Goal: Check status: Verify the current state of an ongoing process or item

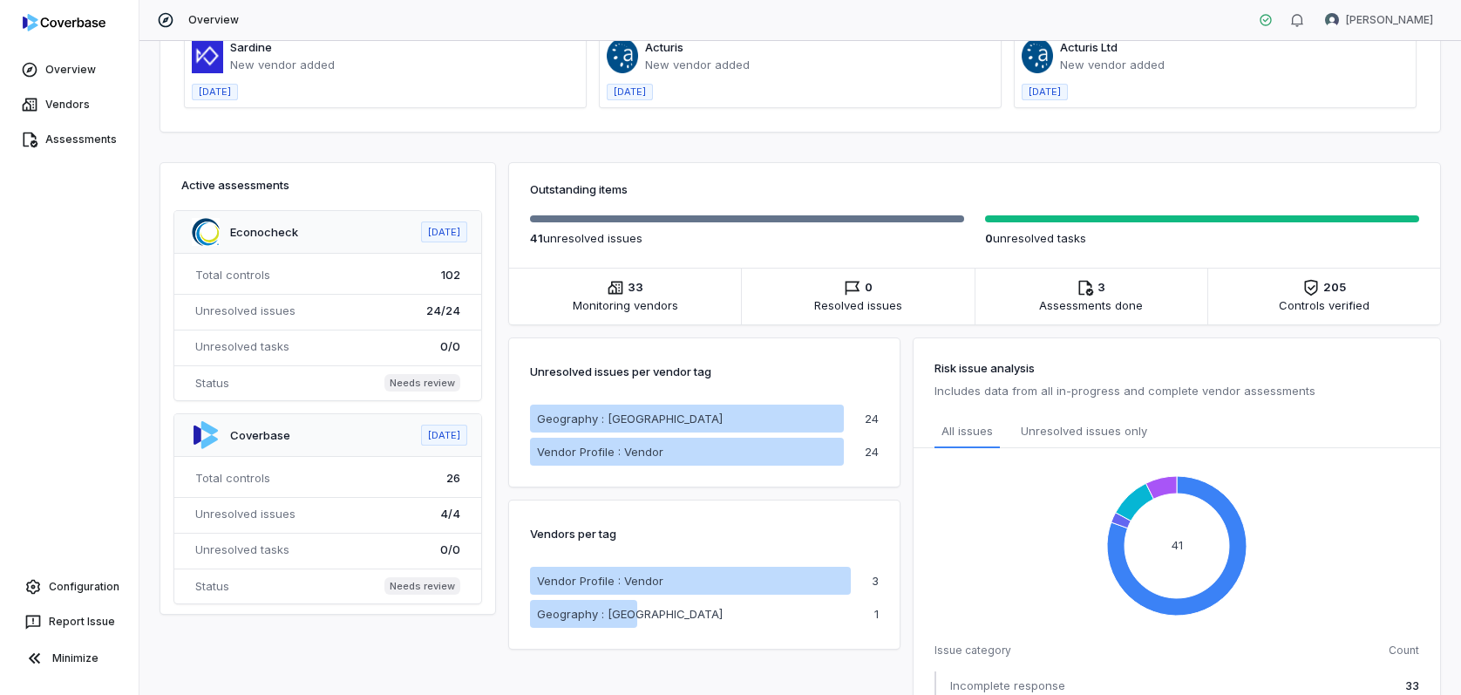
scroll to position [7, 0]
click at [275, 227] on span at bounding box center [327, 302] width 307 height 189
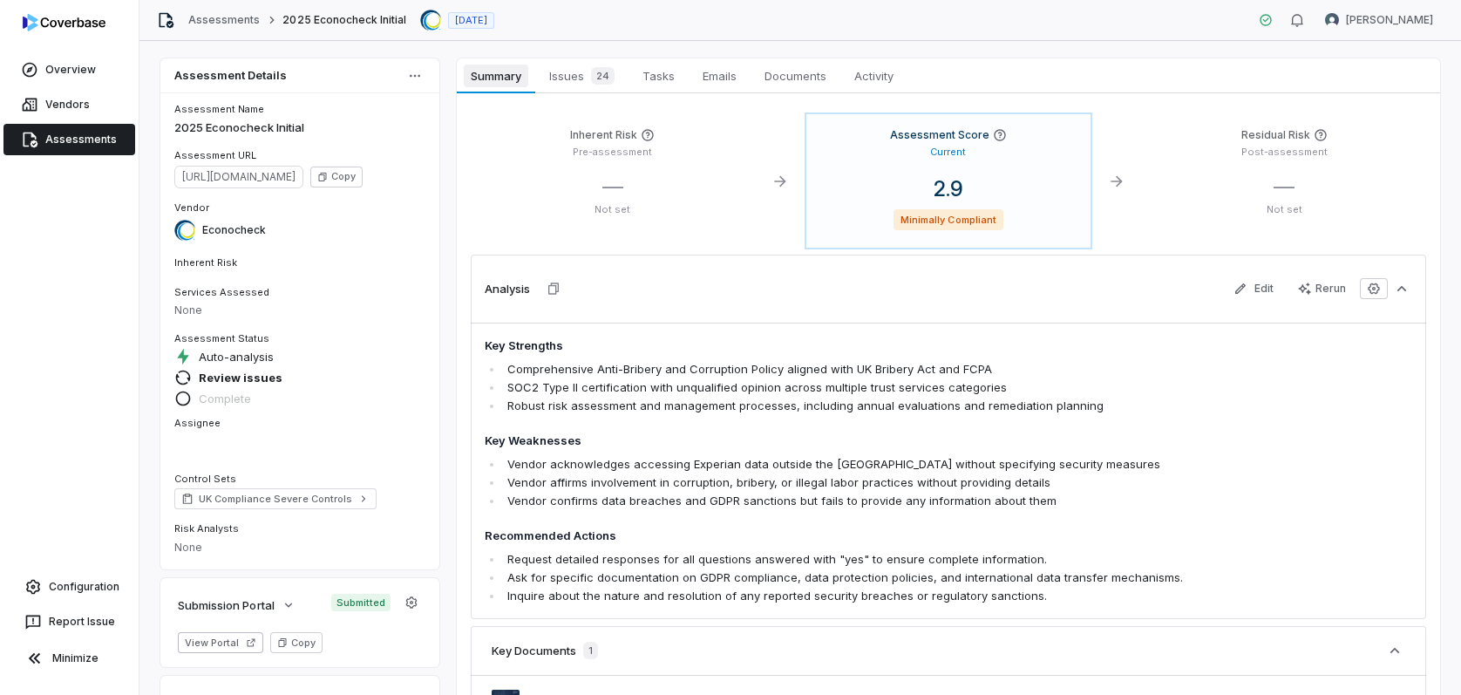
click at [487, 72] on span "Summary" at bounding box center [496, 76] width 64 height 23
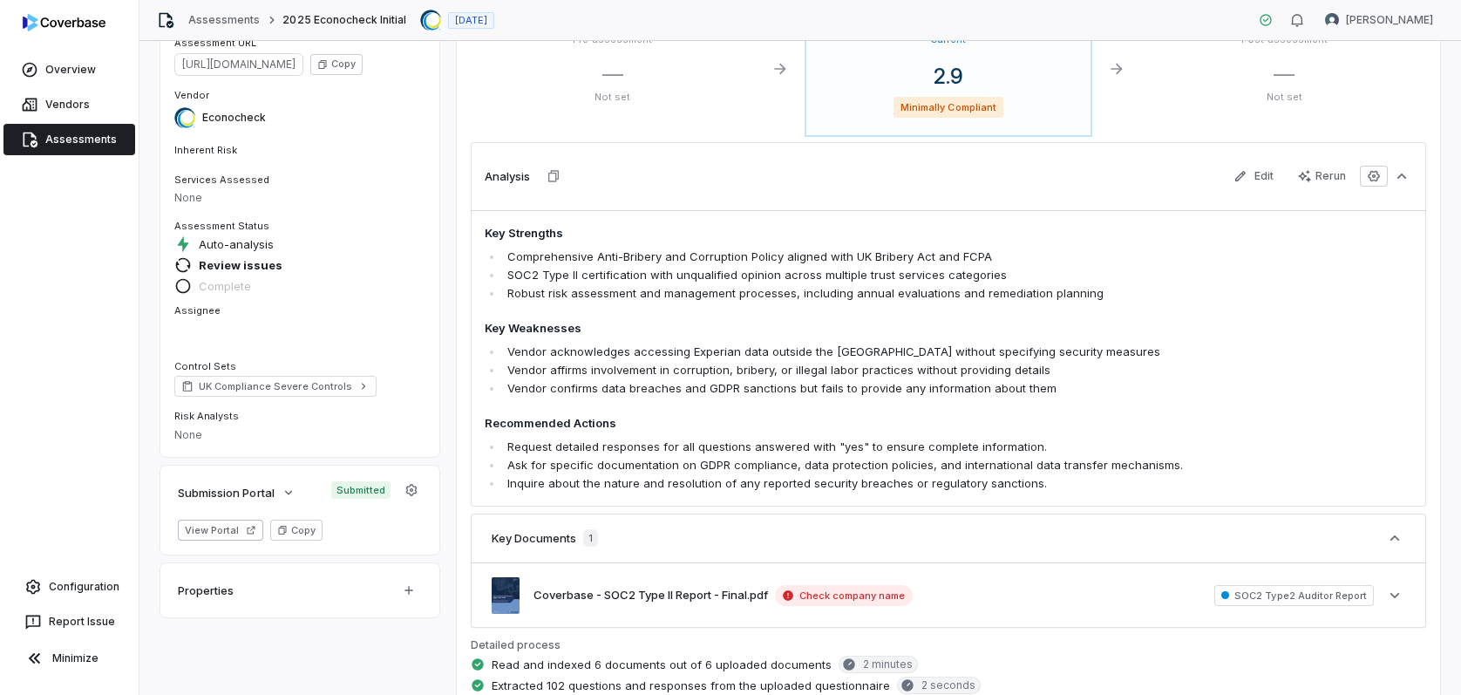
scroll to position [112, 0]
click at [787, 475] on li "Inquire about the nature and resolution of any reported security breaches or re…" at bounding box center [865, 483] width 724 height 18
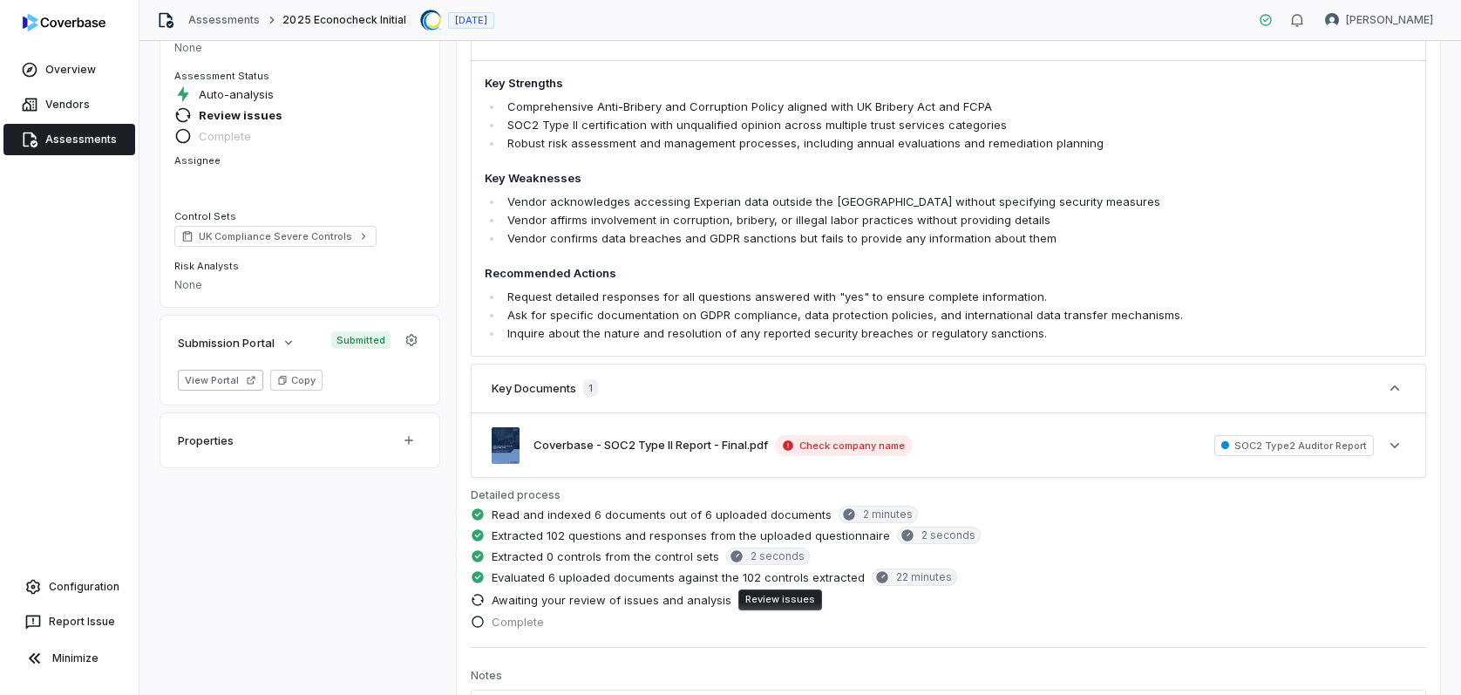
scroll to position [263, 0]
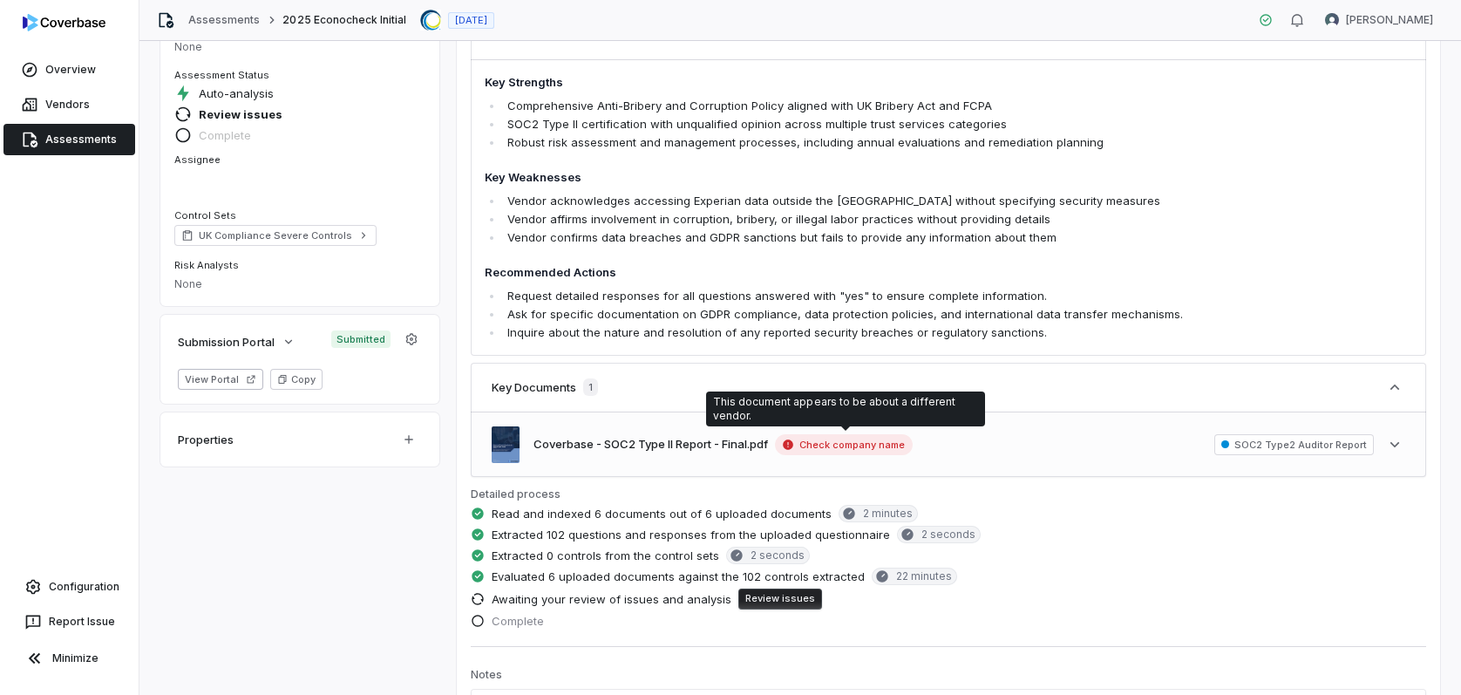
click at [815, 447] on span "Check company name" at bounding box center [844, 444] width 138 height 21
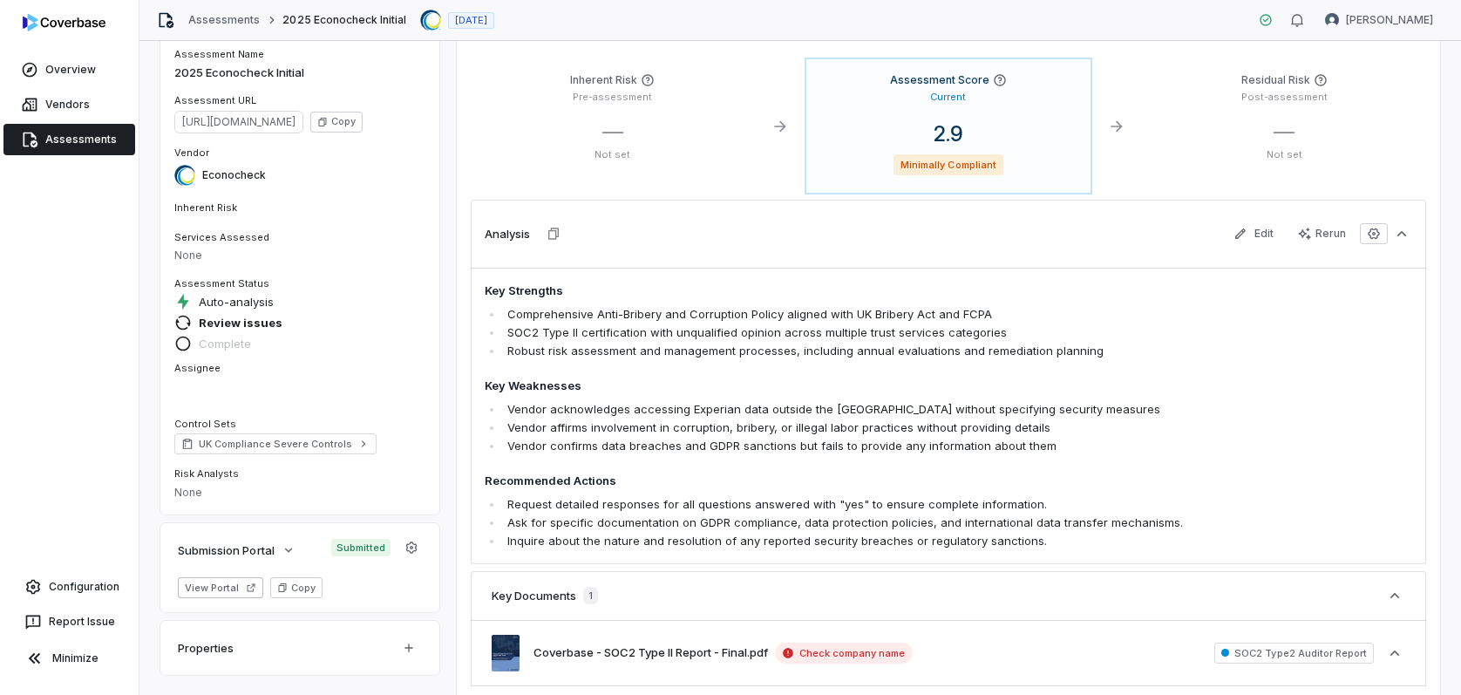
scroll to position [56, 0]
click at [260, 316] on span "Review issues" at bounding box center [241, 322] width 84 height 16
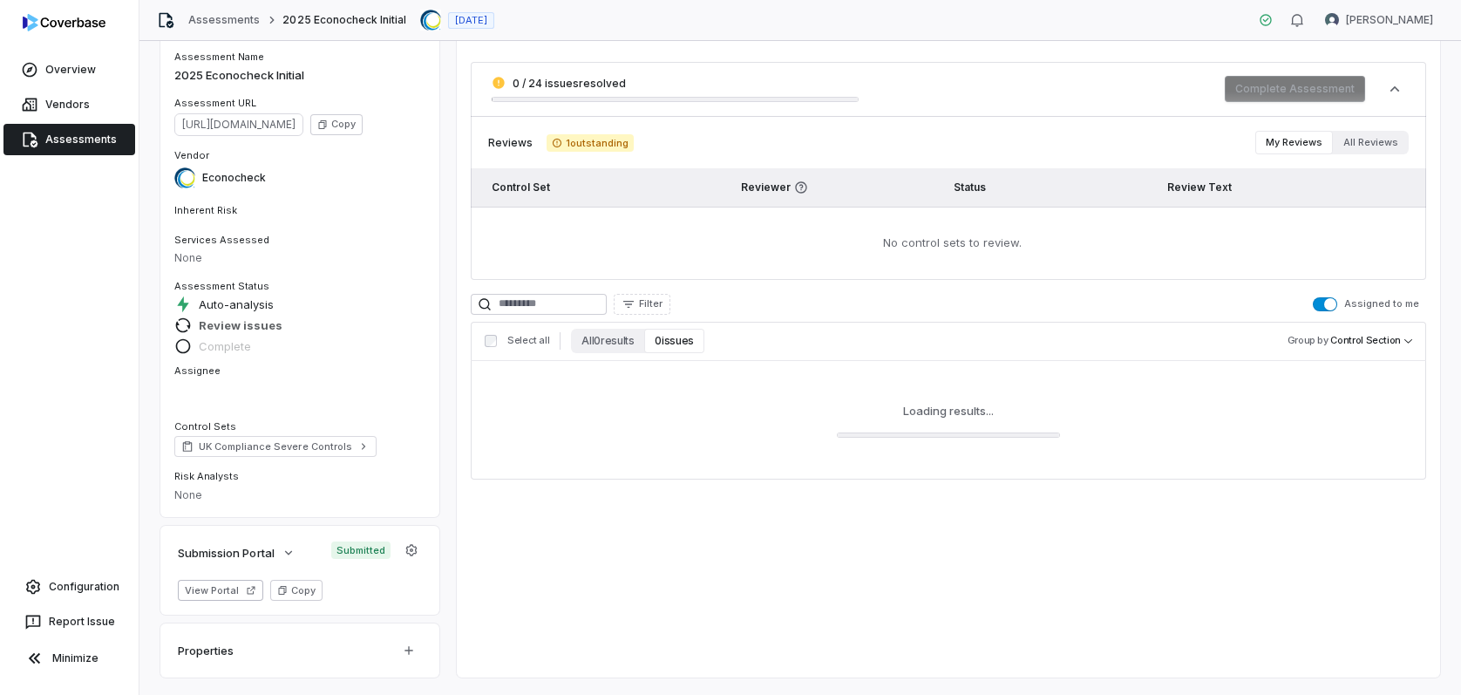
scroll to position [52, 0]
click at [1300, 142] on button "My Reviews" at bounding box center [1295, 143] width 78 height 24
click at [1385, 141] on button "All Reviews" at bounding box center [1371, 143] width 76 height 24
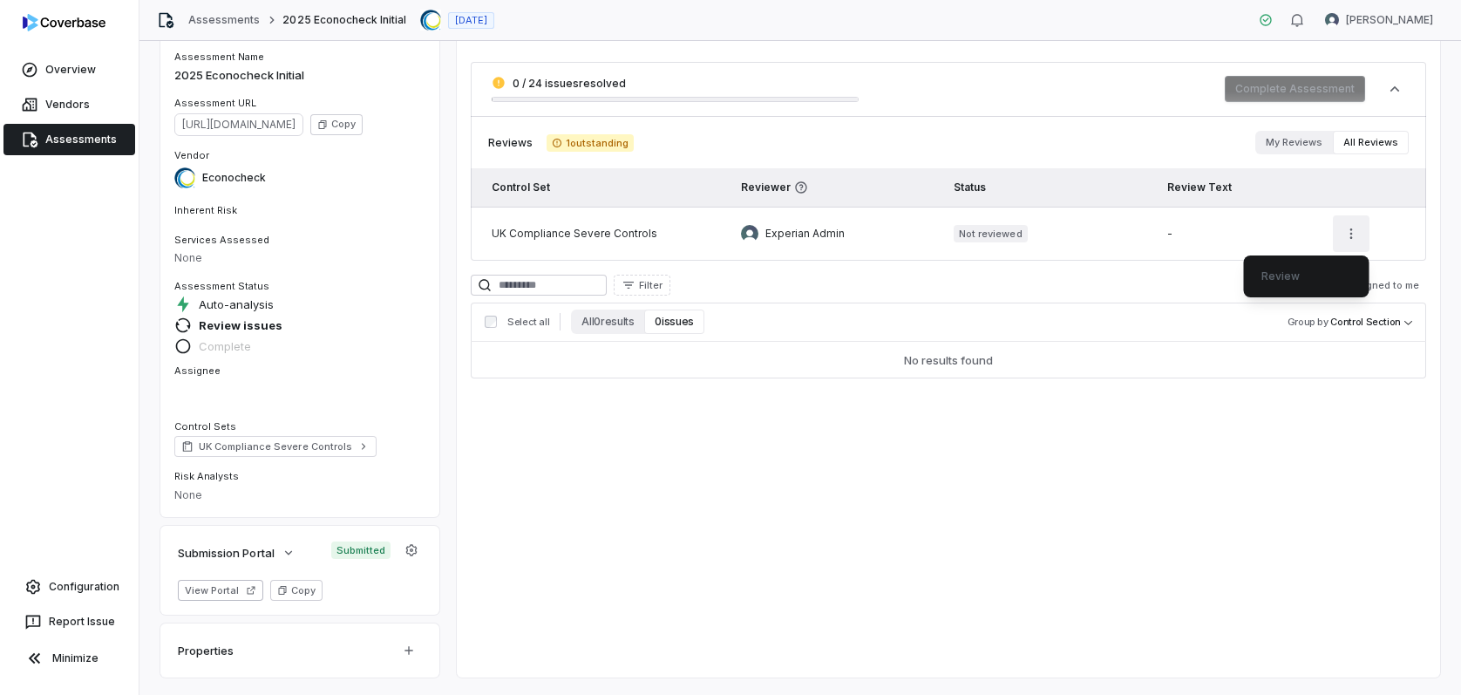
click at [1349, 235] on html "Overview Vendors Assessments Configuration Report Issue Minimize Assessments 20…" at bounding box center [730, 347] width 1461 height 695
click at [558, 238] on html "Overview Vendors Assessments Configuration Report Issue Minimize Assessments 20…" at bounding box center [730, 347] width 1461 height 695
click at [209, 585] on button "View Portal" at bounding box center [220, 590] width 85 height 21
click at [1390, 89] on icon "button" at bounding box center [1394, 88] width 17 height 17
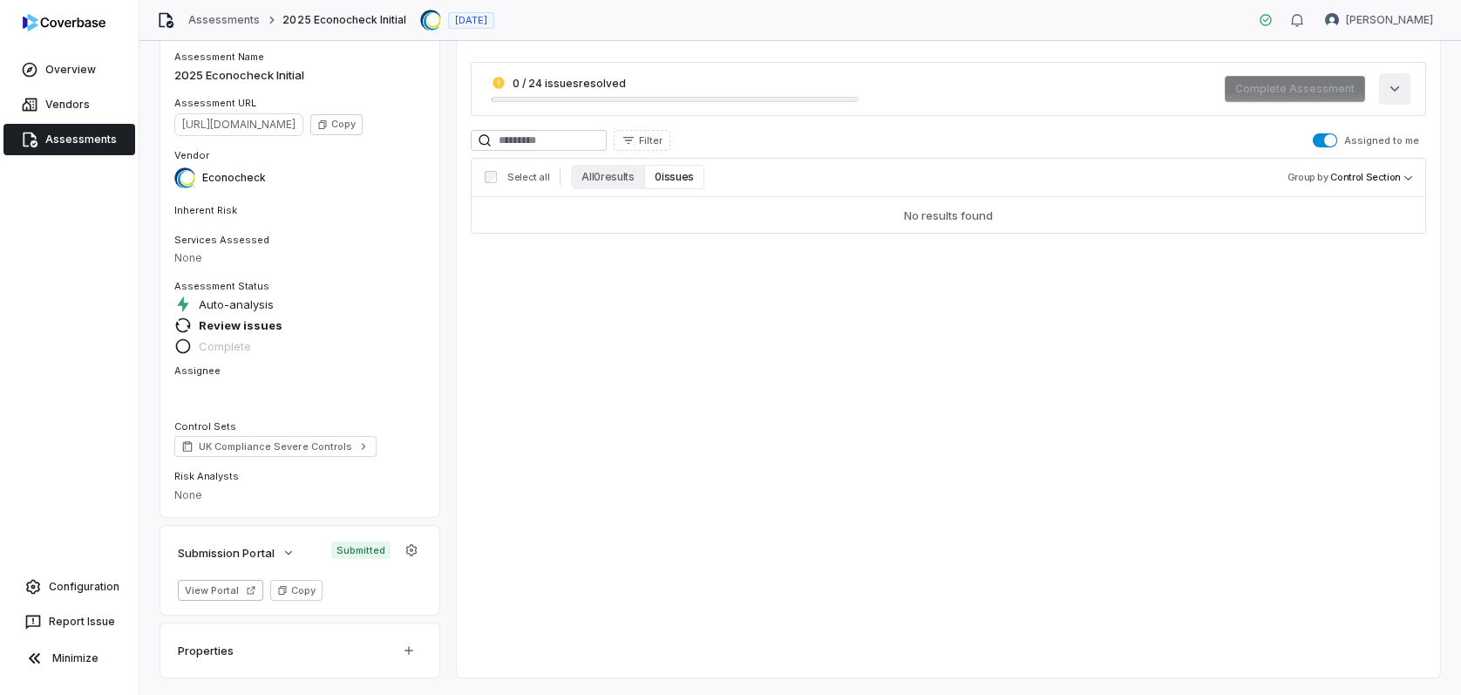
click at [1390, 89] on icon "button" at bounding box center [1394, 88] width 17 height 17
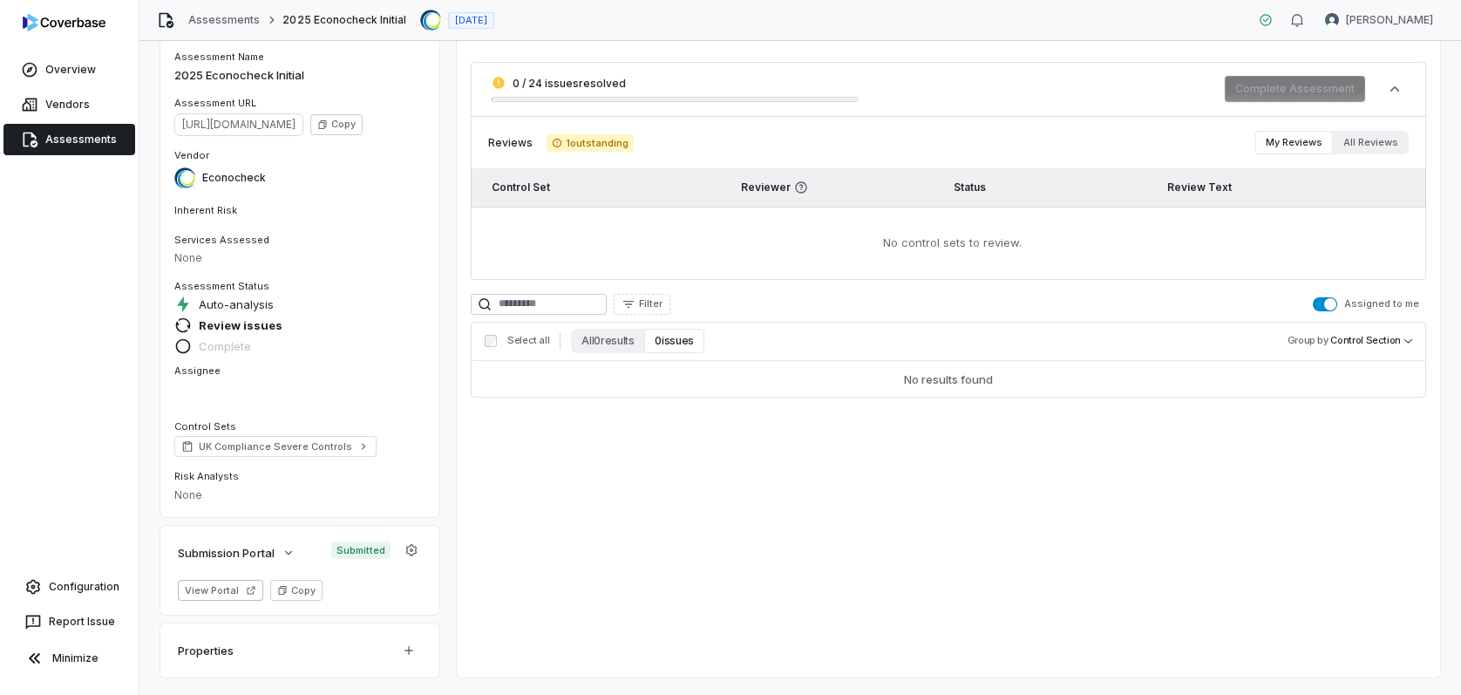
click at [634, 85] on span "0 / 24 issues resolved" at bounding box center [675, 83] width 367 height 14
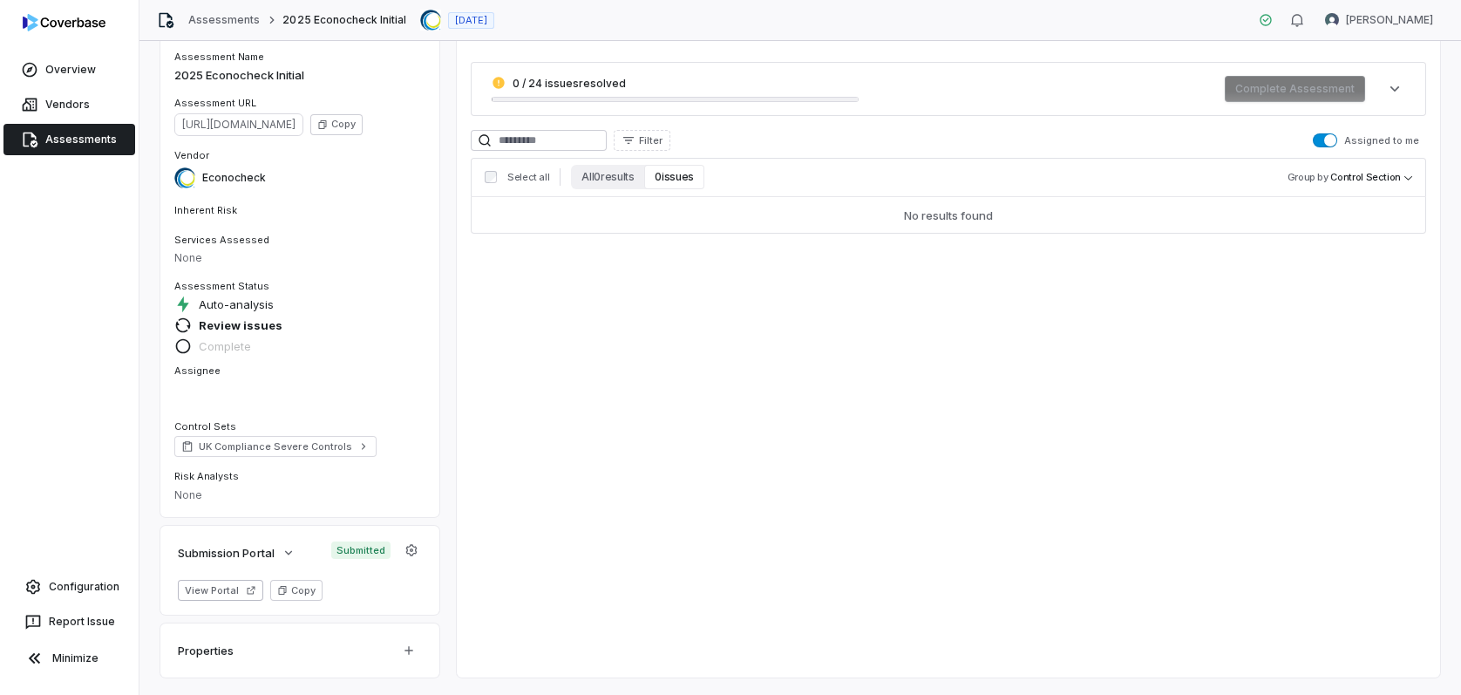
click at [634, 85] on span "0 / 24 issues resolved" at bounding box center [675, 83] width 367 height 14
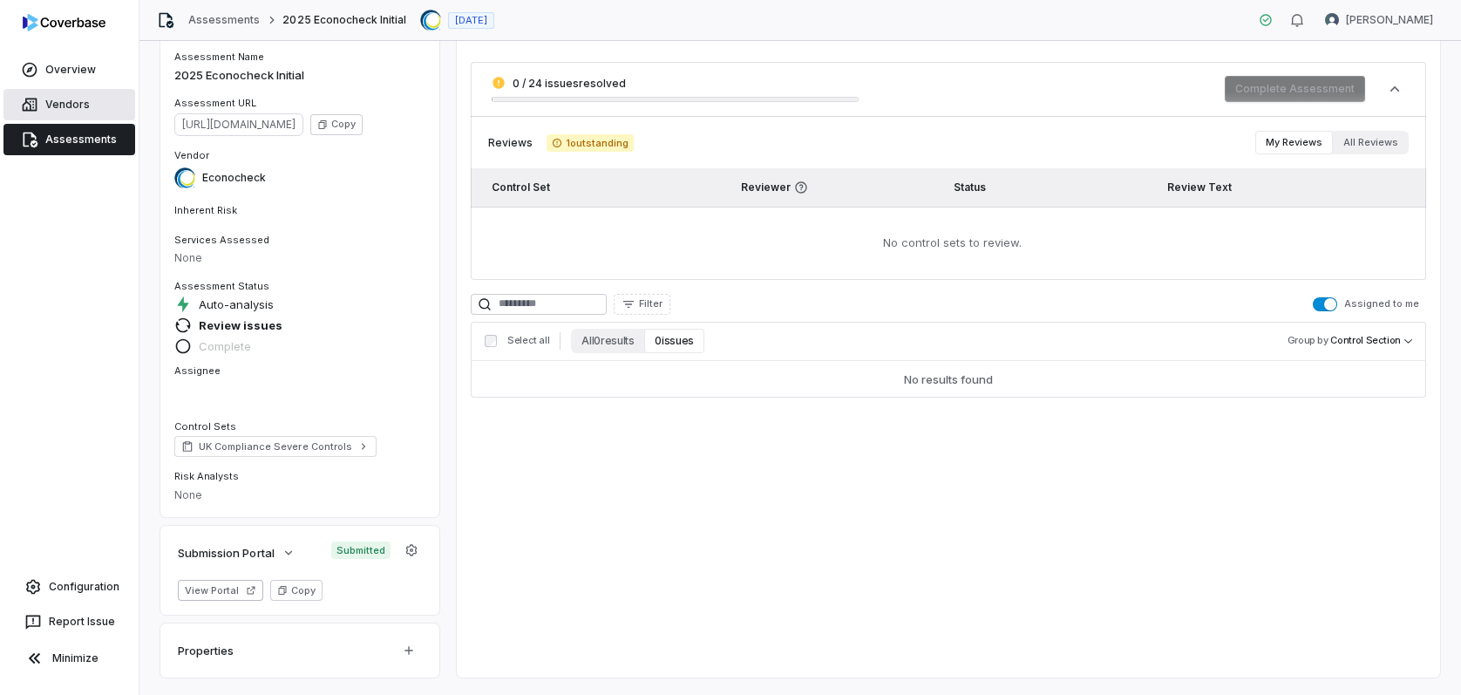
click at [71, 98] on link "Vendors" at bounding box center [69, 104] width 132 height 31
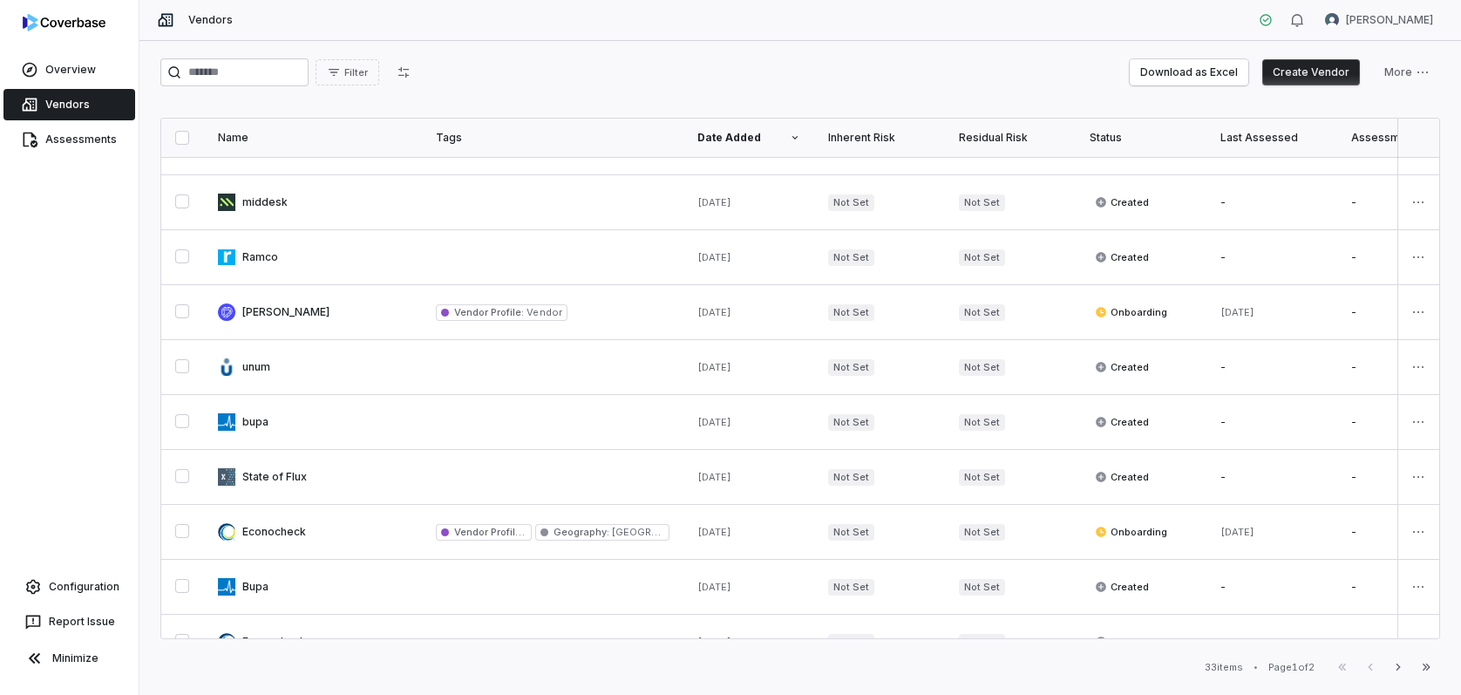
scroll to position [165, 0]
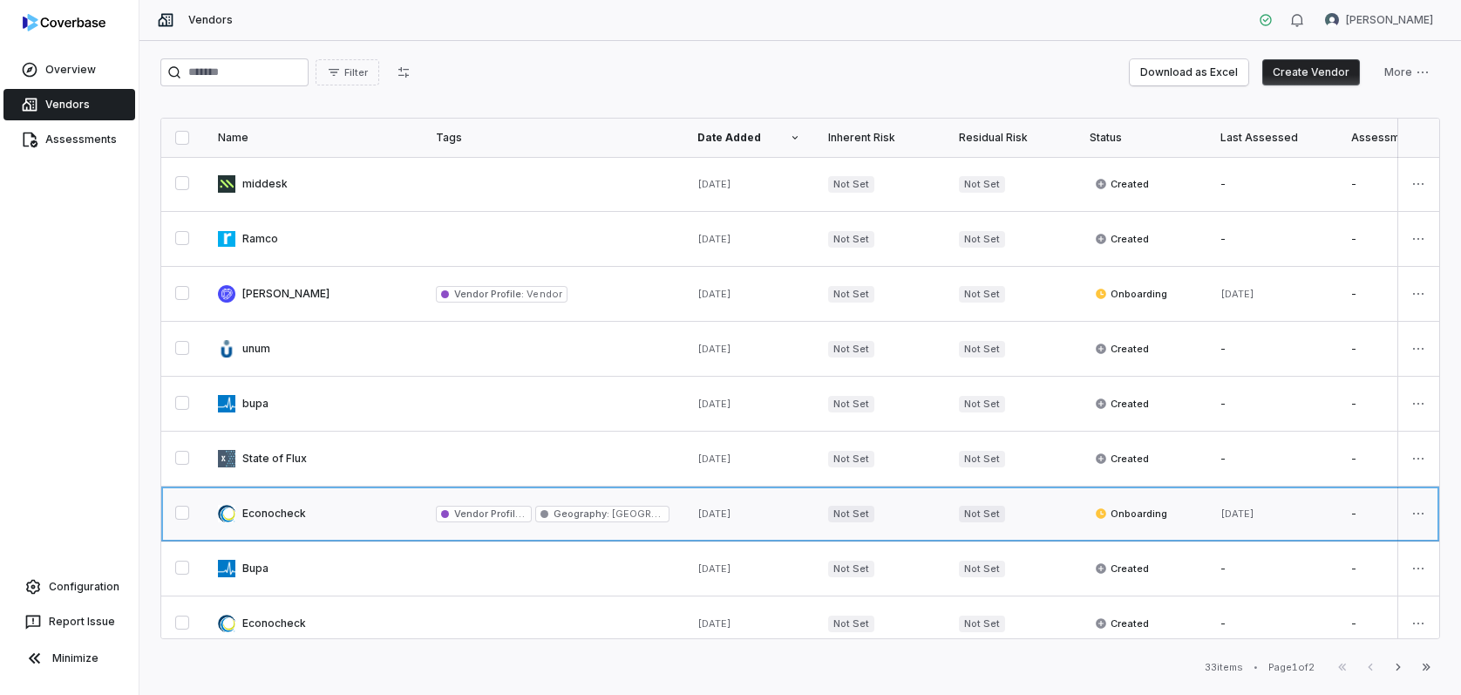
click at [284, 509] on link at bounding box center [313, 514] width 218 height 54
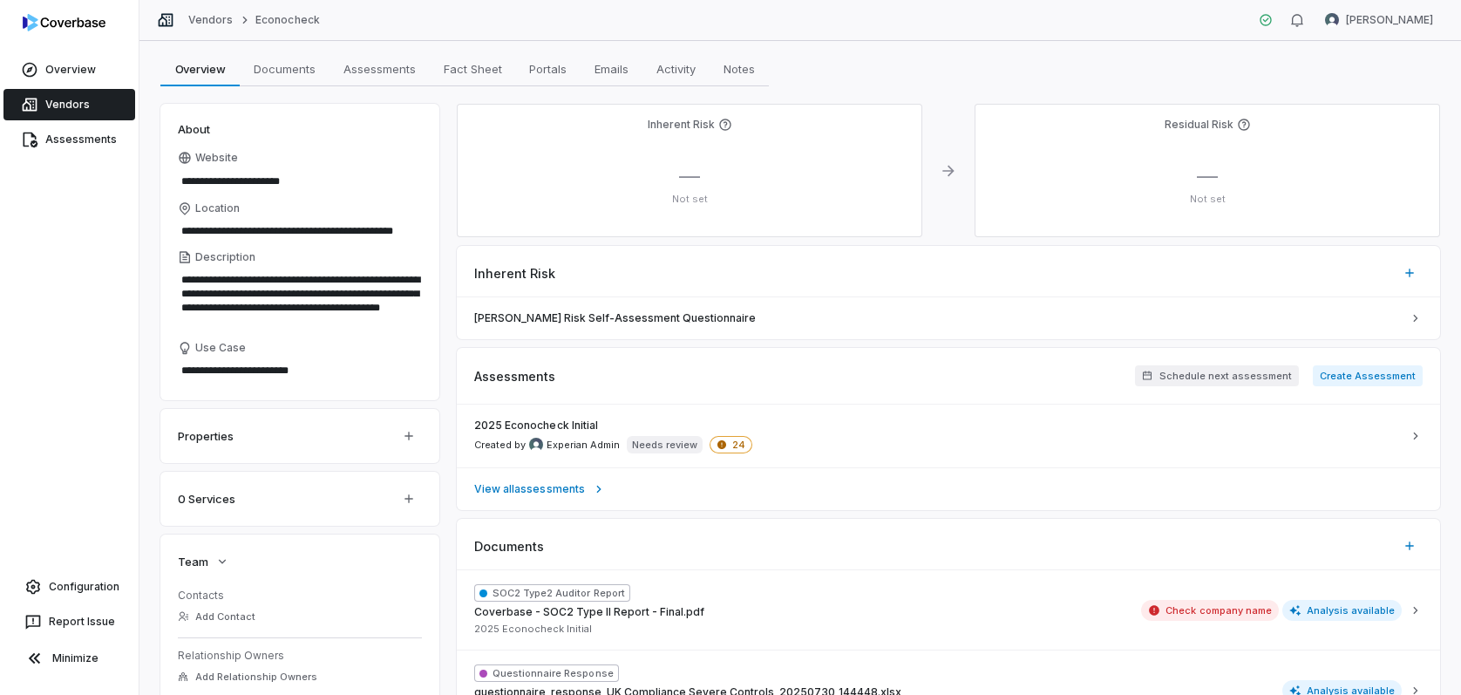
scroll to position [51, 0]
click at [641, 321] on span "[PERSON_NAME] Risk Self-Assessment Questionnaire" at bounding box center [938, 319] width 928 height 14
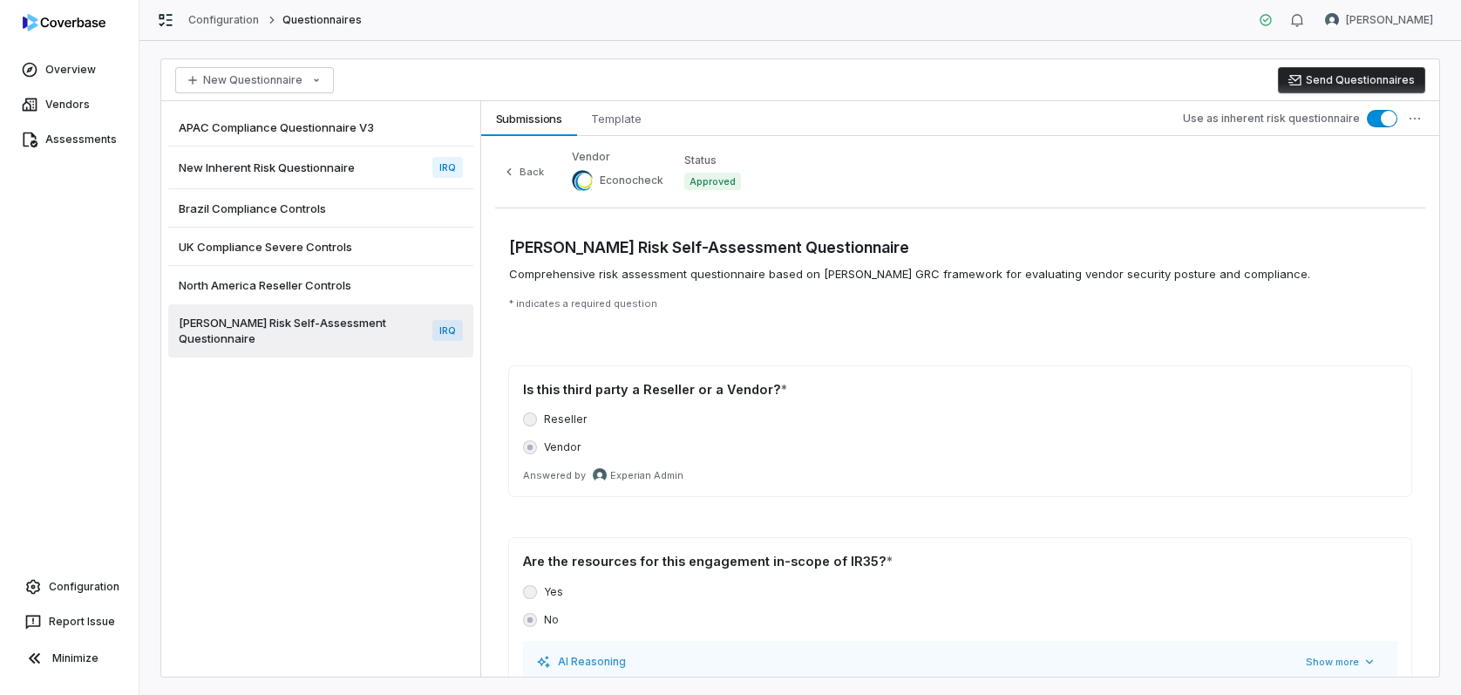
click at [562, 420] on label "Reseller" at bounding box center [565, 419] width 43 height 14
click at [1415, 114] on html "Overview Vendors Assessments Configuration Report Issue Minimize Configuration …" at bounding box center [730, 347] width 1461 height 695
click at [1358, 341] on html "Overview Vendors Assessments Configuration Report Issue Minimize Configuration …" at bounding box center [730, 347] width 1461 height 695
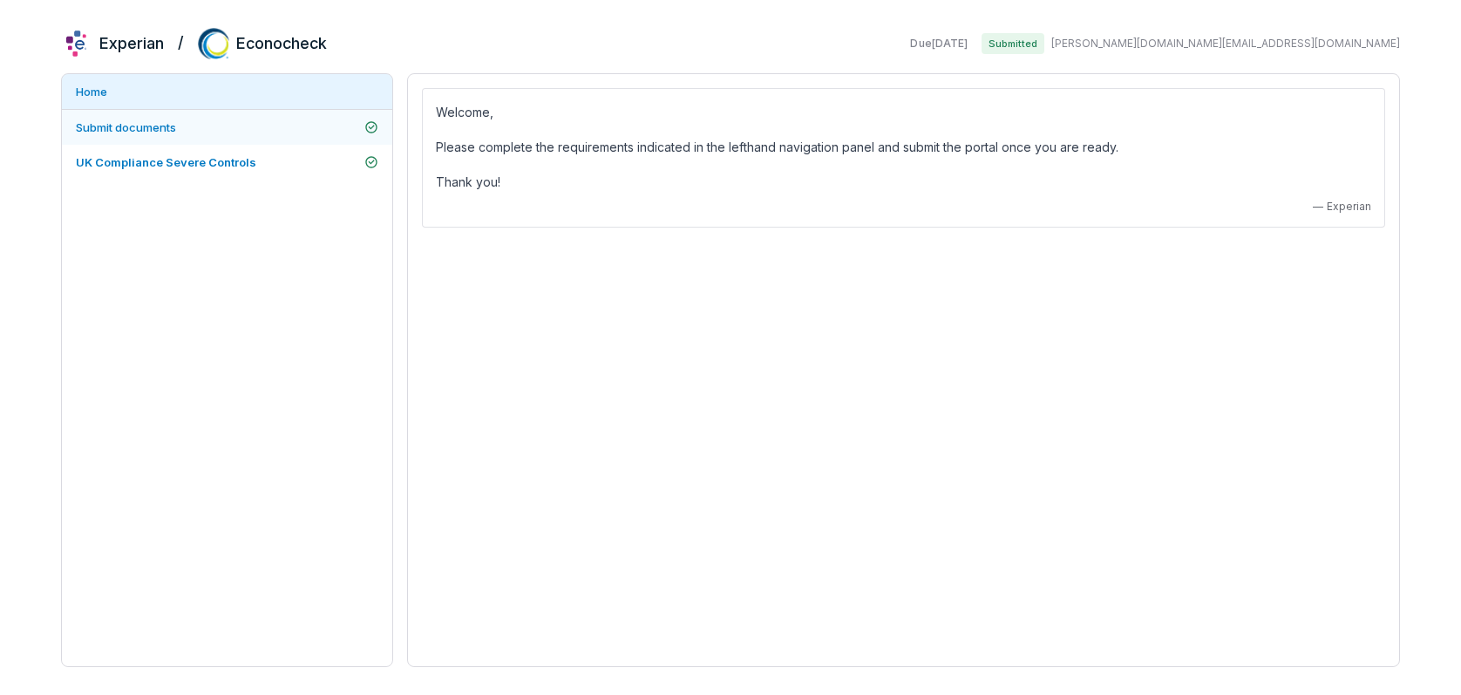
click at [161, 129] on span "Submit documents" at bounding box center [126, 127] width 100 height 14
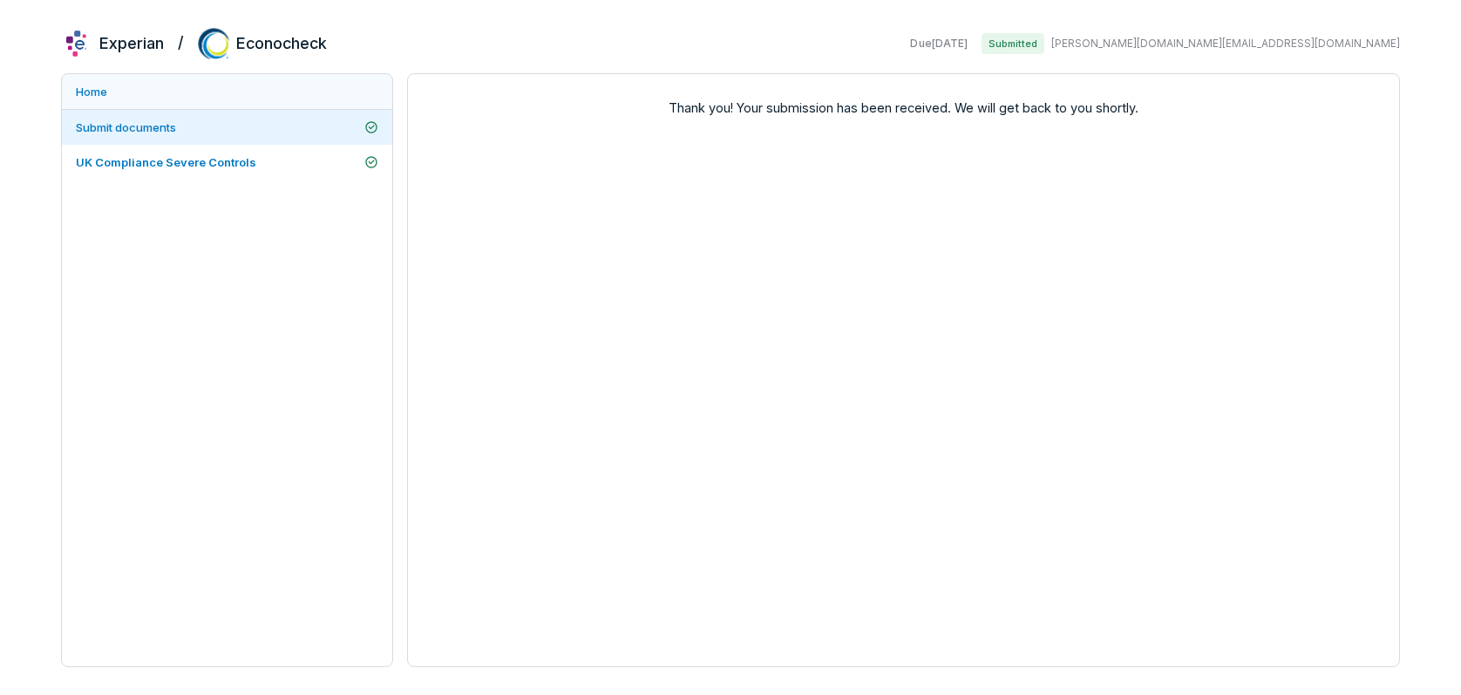
click at [102, 86] on link "Home" at bounding box center [227, 91] width 330 height 35
